Goal: Information Seeking & Learning: Check status

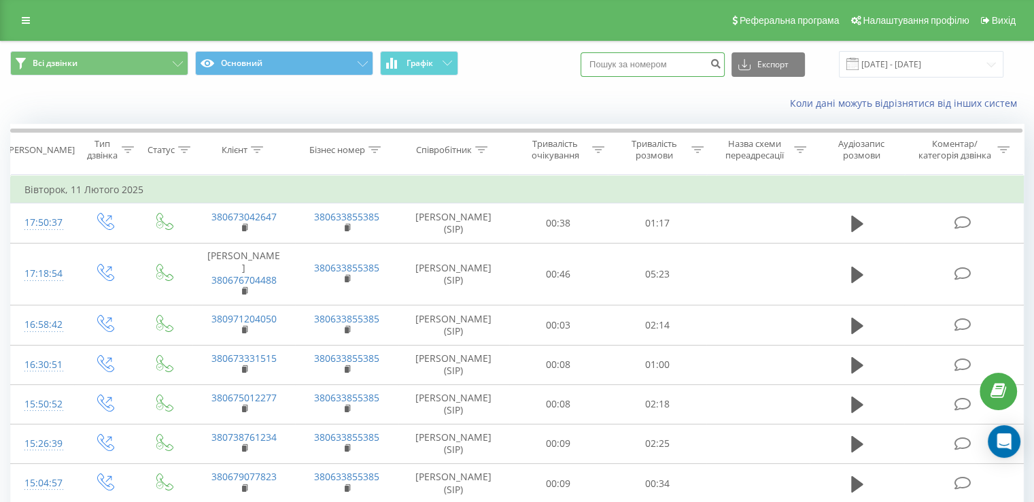
click at [623, 74] on input at bounding box center [652, 64] width 144 height 24
click at [636, 68] on input at bounding box center [652, 64] width 144 height 24
paste input "0668034244"
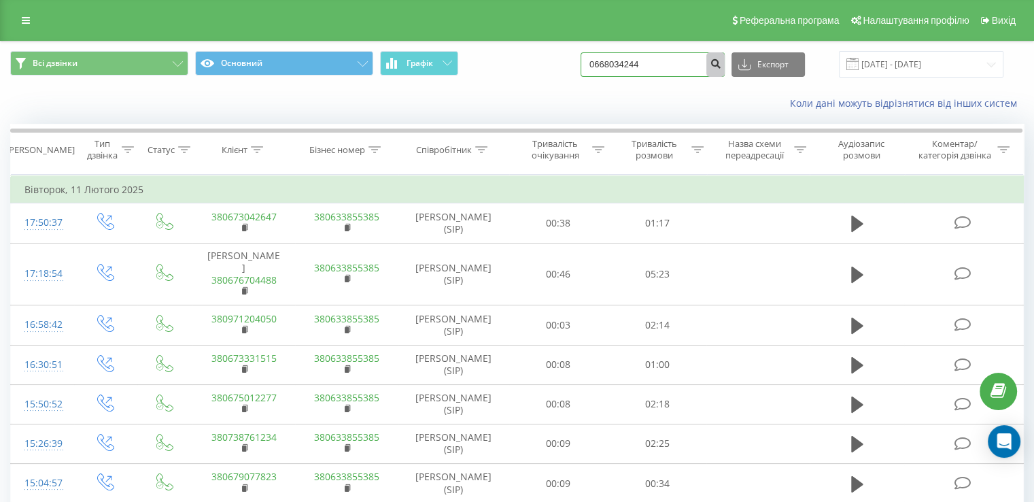
type input "0668034244"
click at [721, 63] on icon "submit" at bounding box center [715, 62] width 12 height 8
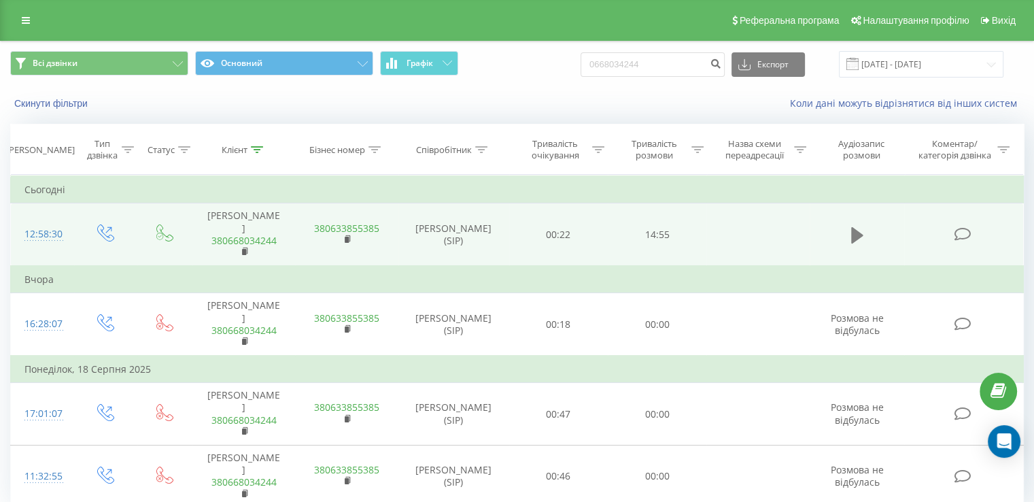
click at [851, 229] on icon at bounding box center [857, 235] width 12 height 16
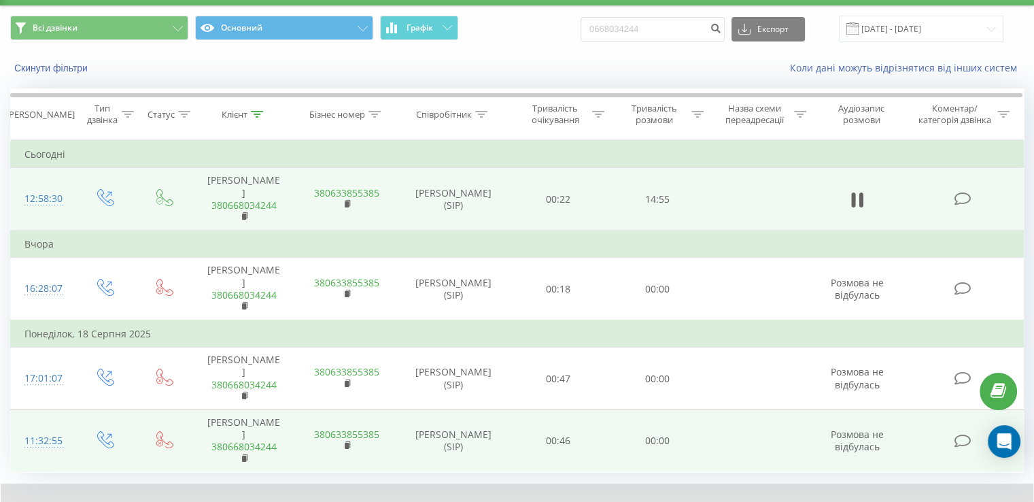
scroll to position [82, 0]
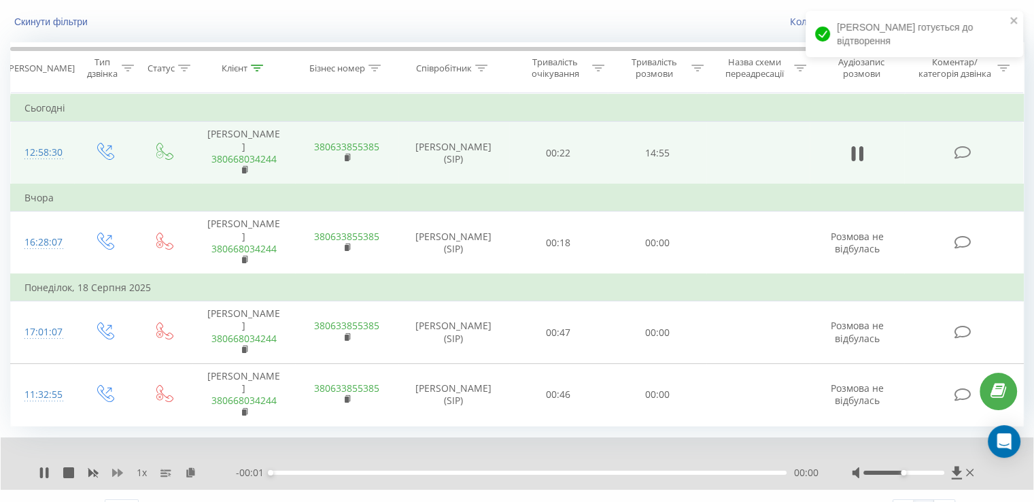
click at [114, 468] on icon at bounding box center [117, 472] width 11 height 8
click at [115, 468] on icon at bounding box center [117, 472] width 11 height 8
click at [291, 470] on div "00:01" at bounding box center [528, 472] width 516 height 4
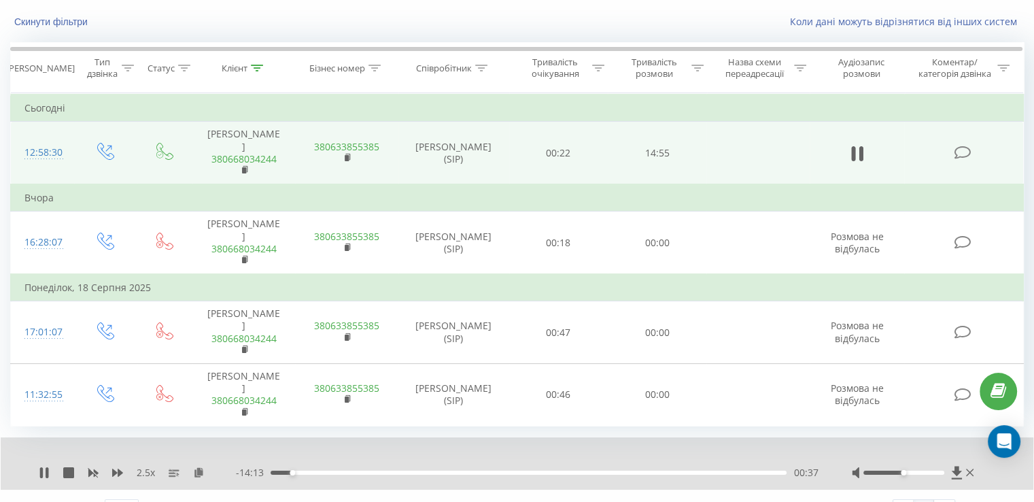
drag, startPoint x: 313, startPoint y: 444, endPoint x: 342, endPoint y: 446, distance: 30.0
click at [313, 470] on div "00:37" at bounding box center [528, 472] width 516 height 4
click at [387, 470] on div "01:16" at bounding box center [528, 472] width 516 height 4
drag, startPoint x: 415, startPoint y: 444, endPoint x: 443, endPoint y: 444, distance: 28.5
click at [419, 470] on div "03:23" at bounding box center [528, 472] width 516 height 4
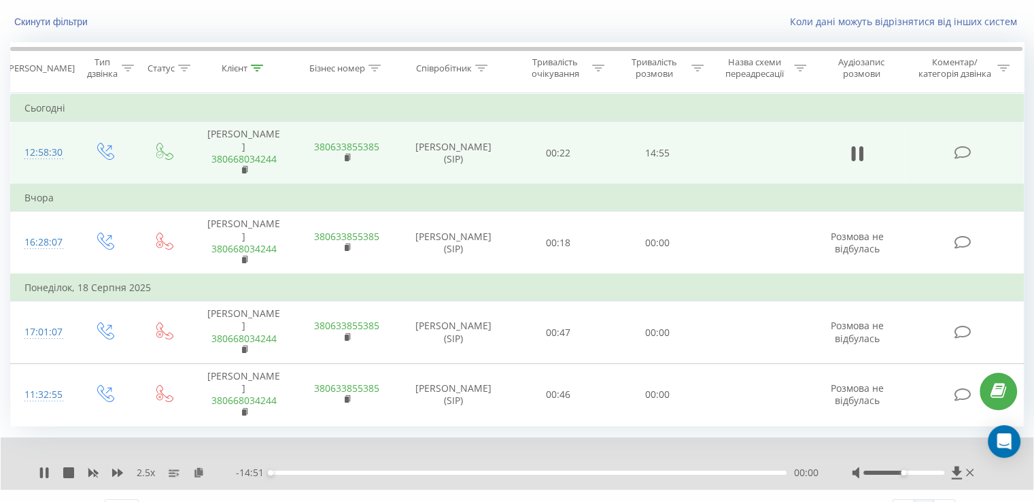
click at [921, 470] on div at bounding box center [903, 472] width 81 height 4
click at [113, 468] on icon at bounding box center [117, 472] width 11 height 8
click at [122, 468] on icon at bounding box center [117, 472] width 11 height 8
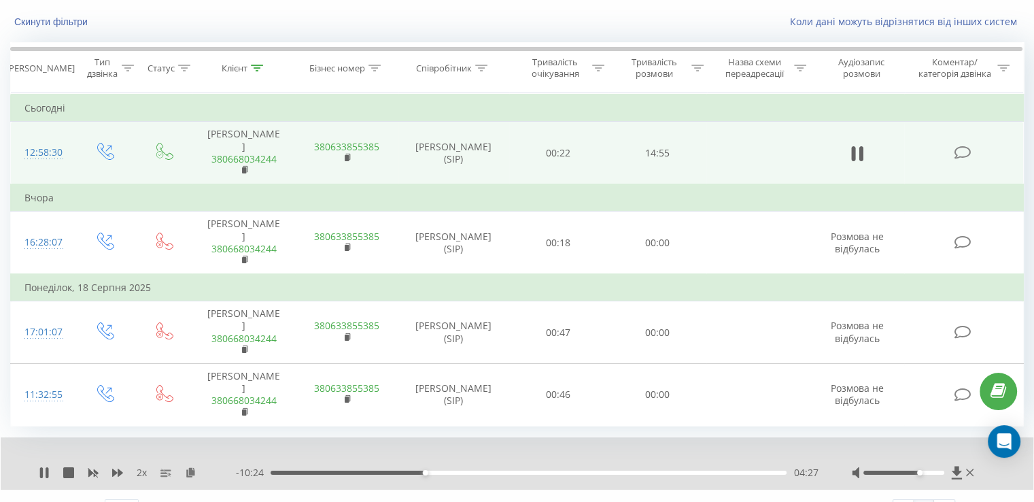
click at [439, 470] on div "04:27" at bounding box center [528, 472] width 516 height 4
click at [454, 465] on div "- 09:59 04:52 04:52" at bounding box center [527, 472] width 582 height 14
click at [461, 465] on div "- 09:58 04:53 04:53" at bounding box center [527, 472] width 582 height 14
click at [467, 470] on div "04:53" at bounding box center [528, 472] width 516 height 4
drag, startPoint x: 497, startPoint y: 444, endPoint x: 505, endPoint y: 446, distance: 7.7
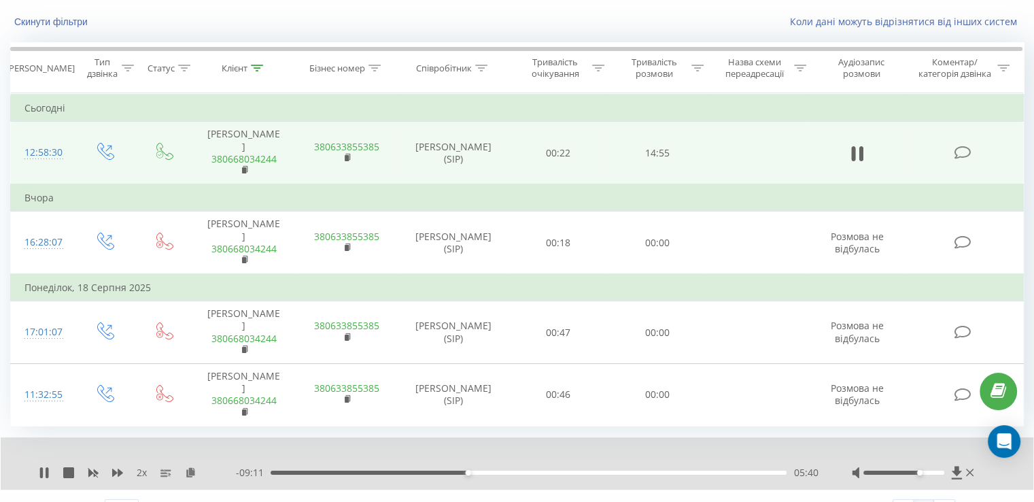
click at [498, 470] on div "05:40" at bounding box center [528, 472] width 516 height 4
click at [521, 470] on div "06:41" at bounding box center [528, 472] width 516 height 4
click at [541, 470] on div "07:14" at bounding box center [528, 472] width 516 height 4
click at [576, 470] on div "07:53" at bounding box center [528, 472] width 516 height 4
click at [593, 470] on div "09:03" at bounding box center [528, 472] width 516 height 4
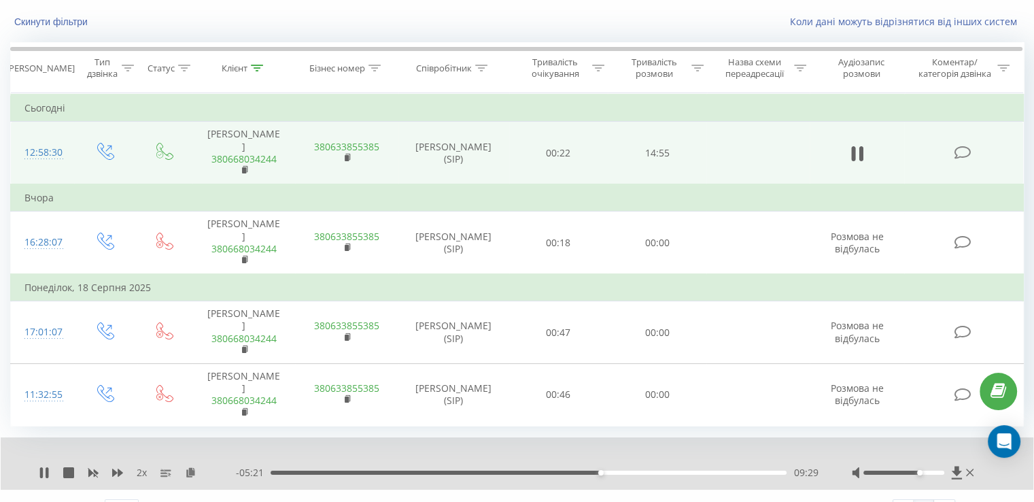
click at [610, 470] on div "09:29" at bounding box center [528, 472] width 516 height 4
click at [620, 470] on div "09:47" at bounding box center [528, 472] width 516 height 4
drag, startPoint x: 629, startPoint y: 445, endPoint x: 642, endPoint y: 446, distance: 13.0
click at [631, 470] on div "10:05" at bounding box center [528, 472] width 516 height 4
click at [645, 470] on div "10:26" at bounding box center [528, 472] width 516 height 4
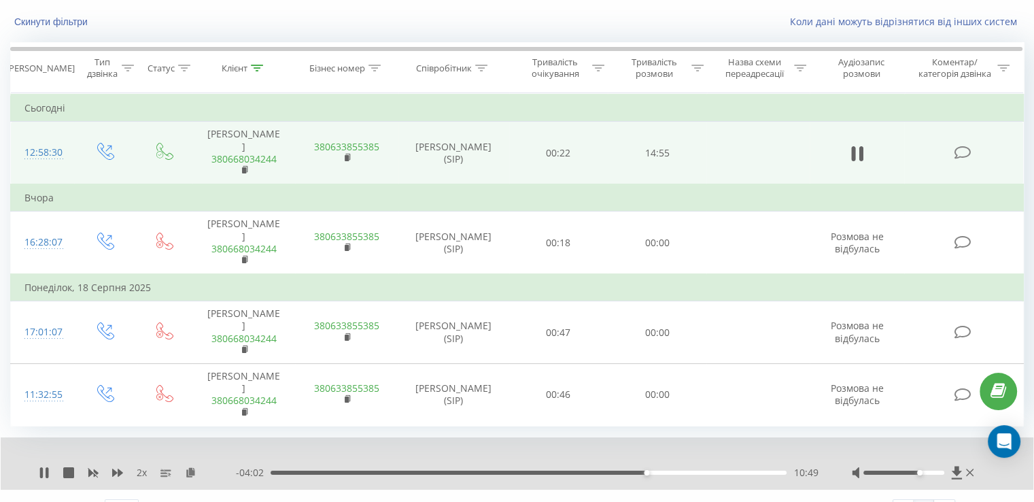
click at [656, 470] on div "10:49" at bounding box center [528, 472] width 516 height 4
click at [684, 470] on div "11:08" at bounding box center [528, 472] width 516 height 4
click at [697, 470] on div "11:57" at bounding box center [528, 472] width 516 height 4
drag, startPoint x: 947, startPoint y: 449, endPoint x: 961, endPoint y: 453, distance: 14.8
click at [961, 454] on div "2 x - 02:25 12:26 12:26" at bounding box center [517, 463] width 1032 height 52
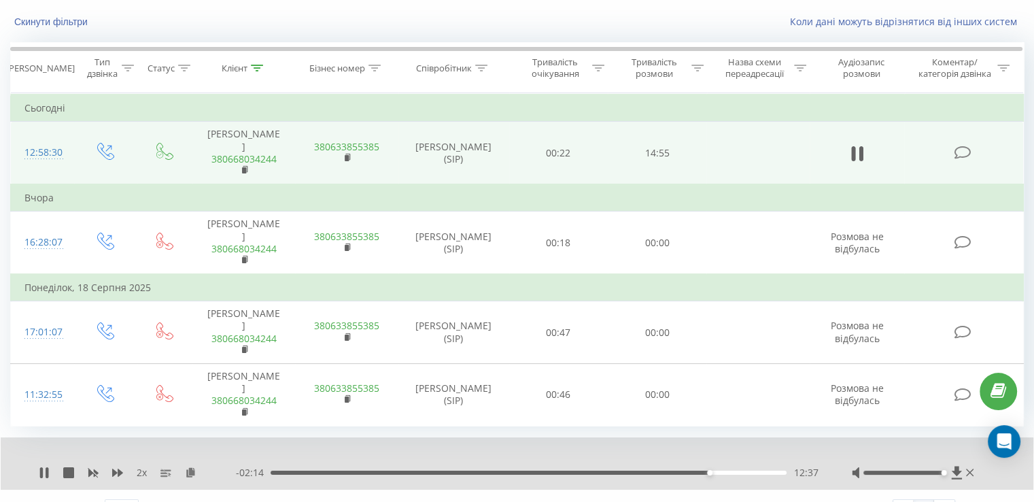
click at [717, 470] on div "12:37" at bounding box center [528, 472] width 516 height 4
click at [724, 470] on div "12:52" at bounding box center [528, 472] width 516 height 4
click at [733, 470] on div "13:18" at bounding box center [528, 472] width 516 height 4
click at [741, 470] on div "13:21" at bounding box center [528, 472] width 516 height 4
click at [756, 470] on div "13:34" at bounding box center [528, 472] width 516 height 4
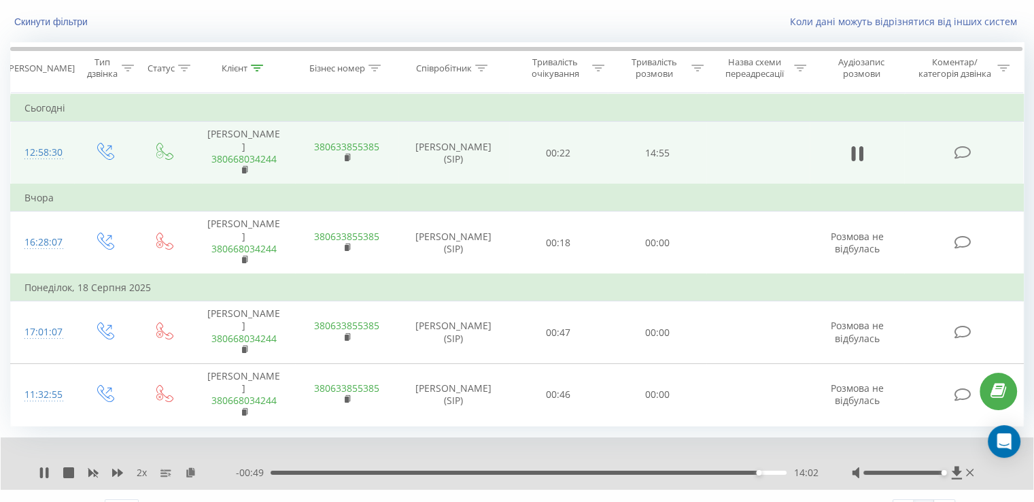
click at [764, 470] on div "14:02" at bounding box center [528, 472] width 516 height 4
click at [687, 470] on div "14:14" at bounding box center [528, 472] width 516 height 4
click at [639, 470] on div "12:01" at bounding box center [528, 472] width 516 height 4
click at [620, 470] on div "10:44" at bounding box center [528, 472] width 516 height 4
click at [597, 470] on div "10:05" at bounding box center [528, 472] width 516 height 4
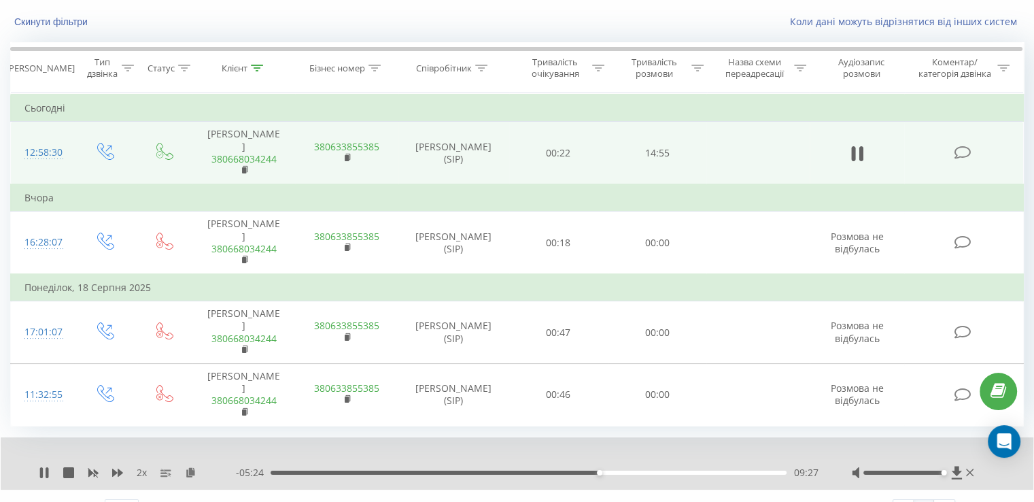
click at [582, 470] on div "09:27" at bounding box center [528, 472] width 516 height 4
click at [570, 470] on div "09:04" at bounding box center [528, 472] width 516 height 4
click at [557, 465] on div "- 06:12 08:39 08:39" at bounding box center [527, 472] width 582 height 14
click at [555, 470] on div "08:40" at bounding box center [528, 472] width 516 height 4
click at [44, 467] on icon at bounding box center [44, 472] width 11 height 11
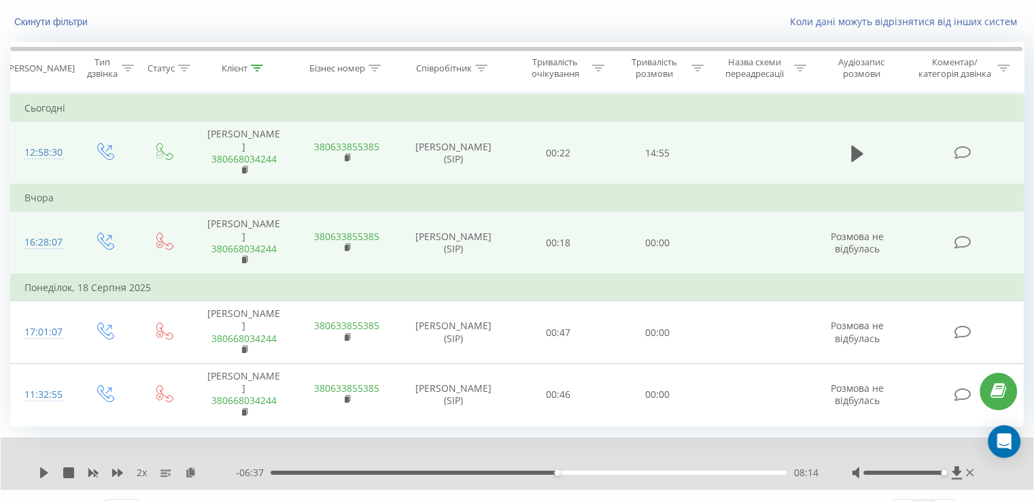
scroll to position [0, 0]
